Goal: Check status

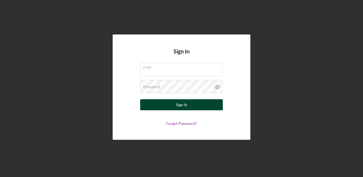
type input "[EMAIL_ADDRESS][DOMAIN_NAME]"
click at [175, 105] on button "Sign In" at bounding box center [181, 104] width 83 height 11
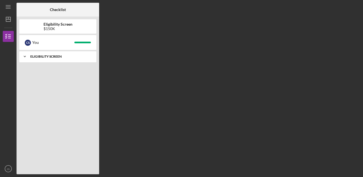
click at [71, 57] on div "Eligibility Screen" at bounding box center [59, 56] width 59 height 3
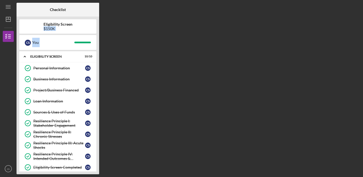
drag, startPoint x: 361, startPoint y: 22, endPoint x: 369, endPoint y: 112, distance: 90.1
click at [362, 112] on html "Icon/Menu Checklist Checklist Eligibility Screen $150K c s You Icon/Expander El…" at bounding box center [181, 88] width 363 height 177
click at [50, 28] on div "$150K" at bounding box center [57, 28] width 29 height 4
click at [13, 36] on icon "button" at bounding box center [8, 36] width 14 height 14
click at [9, 21] on icon "Icon/Dashboard" at bounding box center [8, 19] width 14 height 14
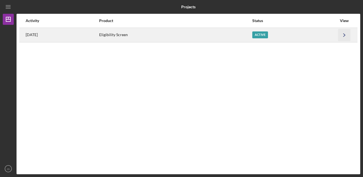
click at [343, 36] on icon "Icon/Navigate" at bounding box center [344, 35] width 12 height 12
